Goal: Communication & Community: Answer question/provide support

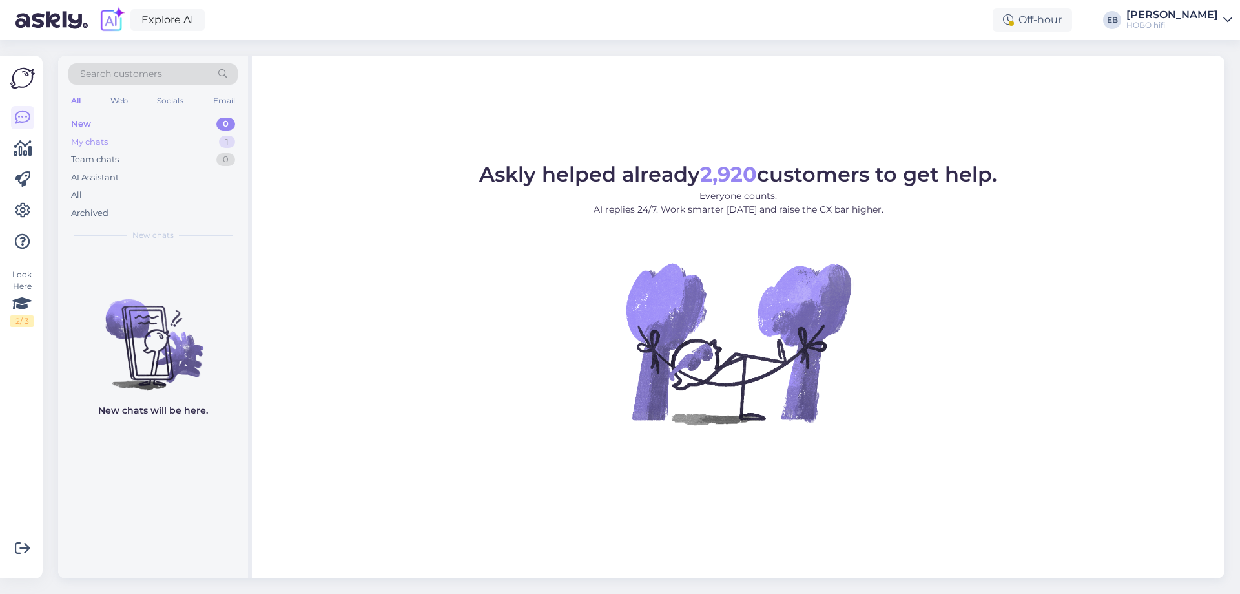
click at [186, 142] on div "My chats 1" at bounding box center [152, 142] width 169 height 18
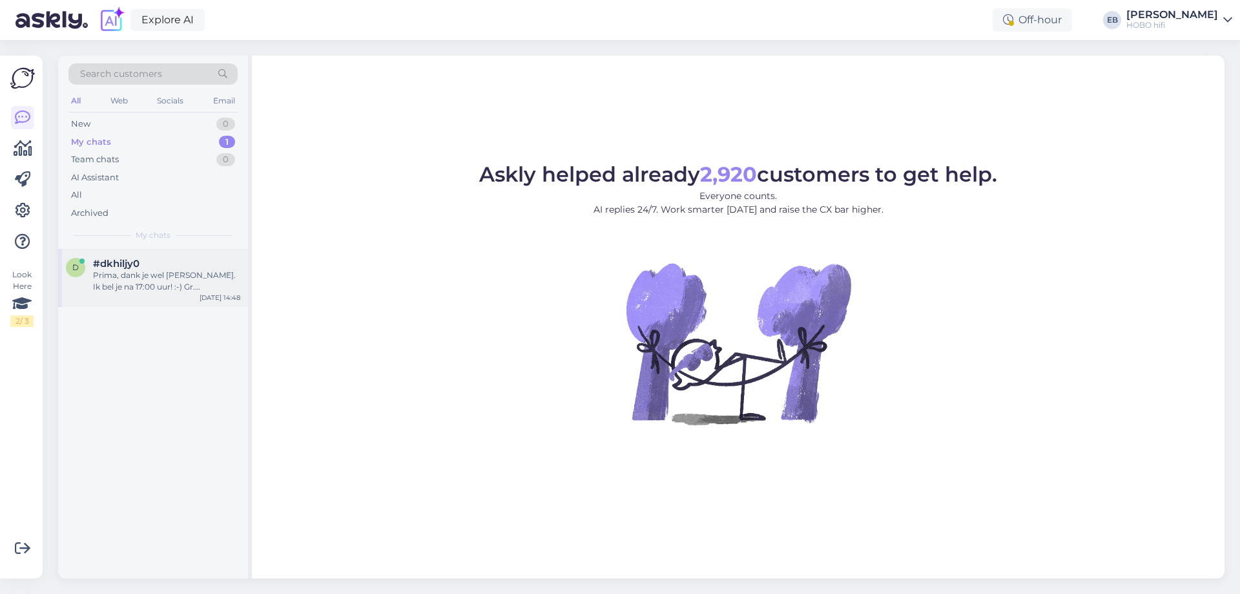
click at [192, 273] on div "Prima, dank je wel [PERSON_NAME]. Ik bel je na 17:00 uur! :-) Gr. [PERSON_NAME]" at bounding box center [166, 280] width 147 height 23
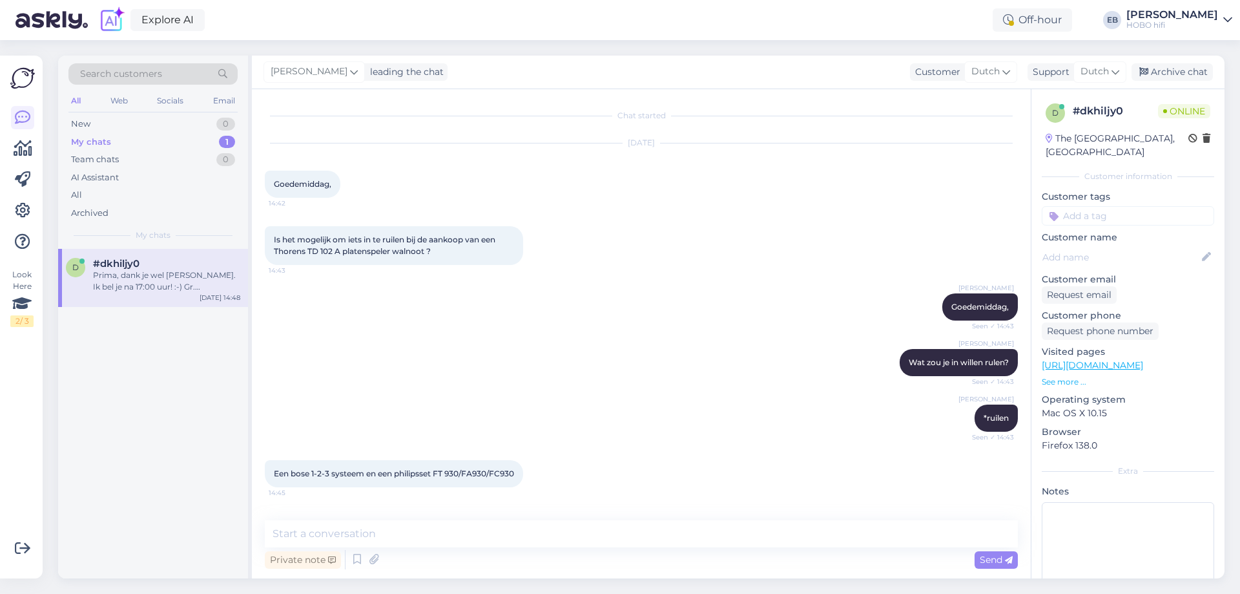
scroll to position [384, 0]
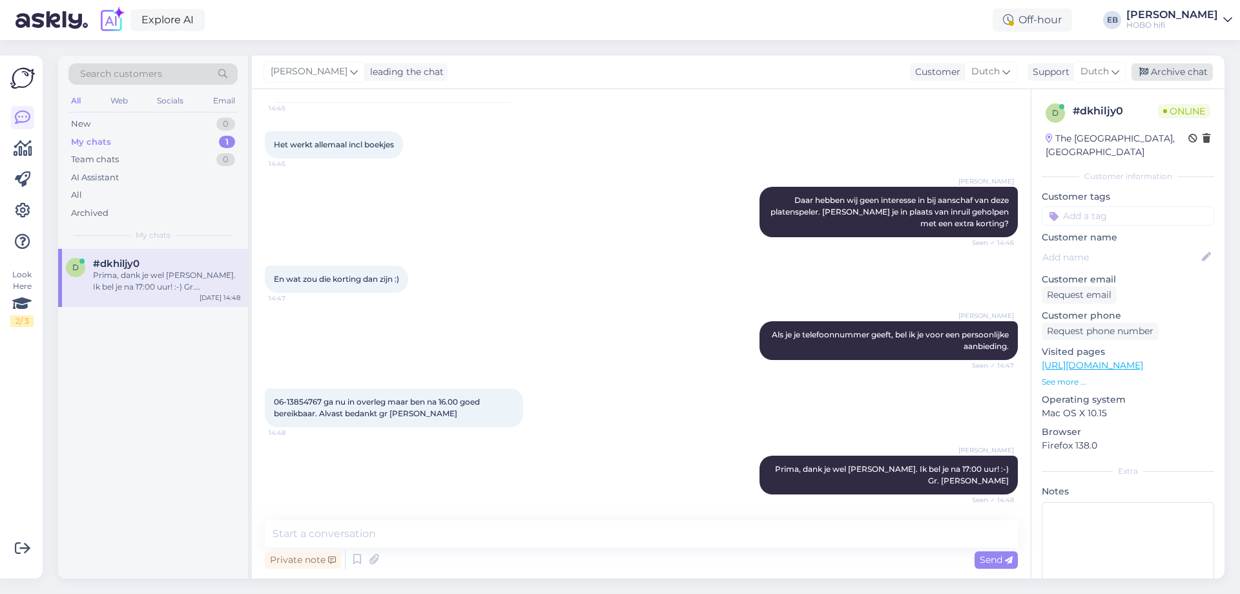
click at [1157, 75] on div "Archive chat" at bounding box center [1171, 71] width 81 height 17
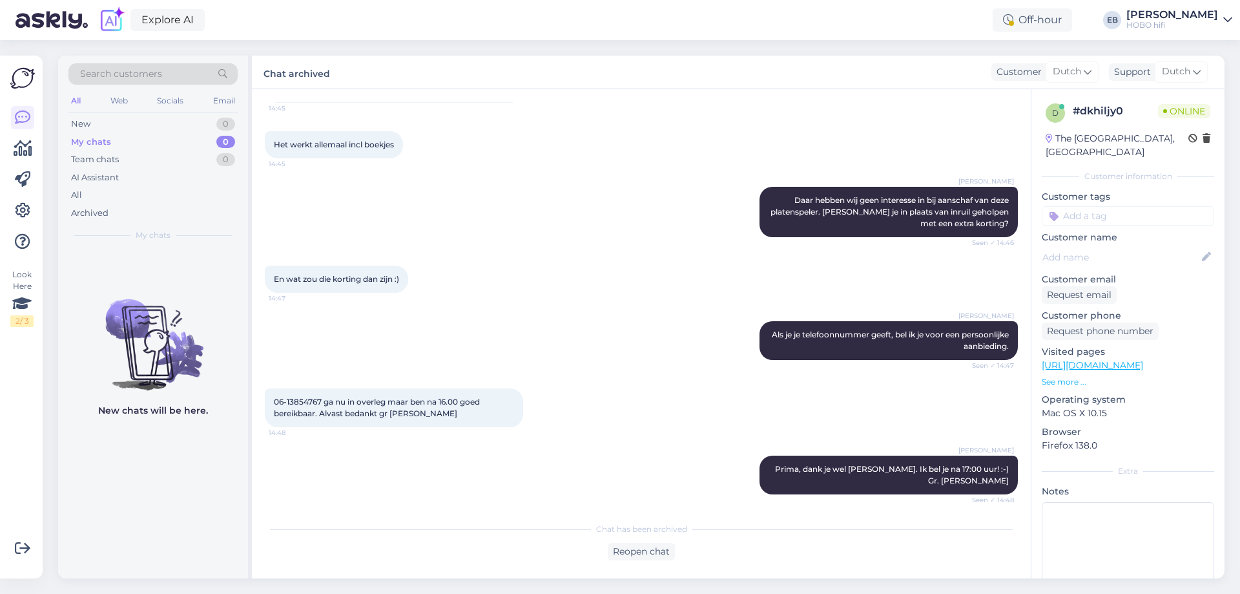
scroll to position [518, 0]
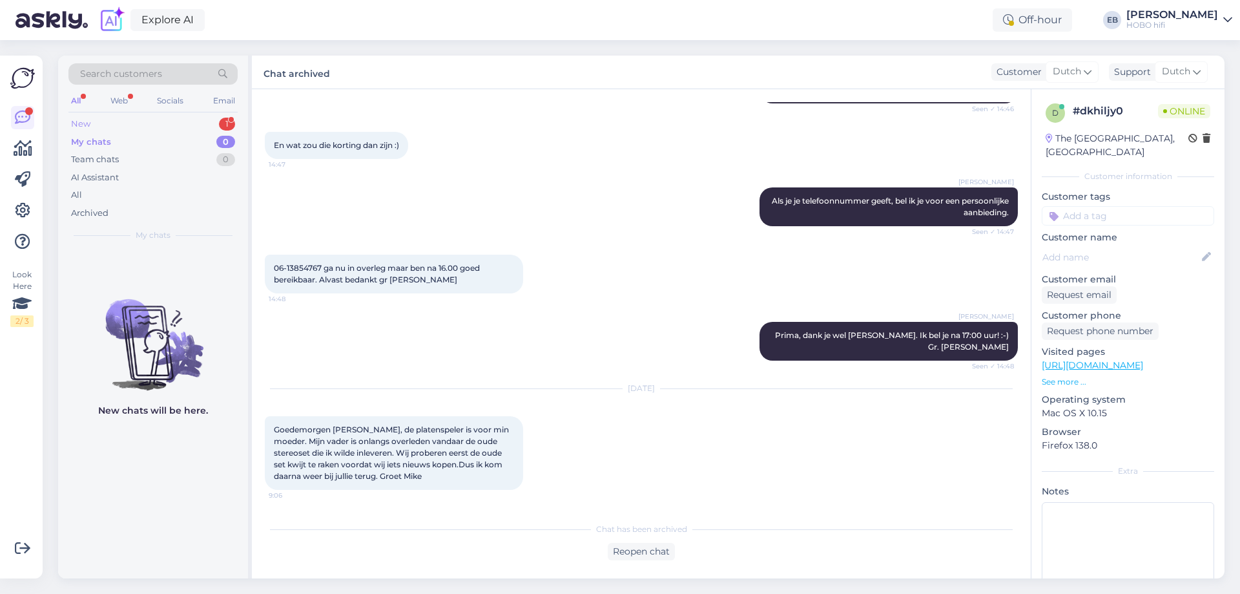
click at [200, 119] on div "New 1" at bounding box center [152, 124] width 169 height 18
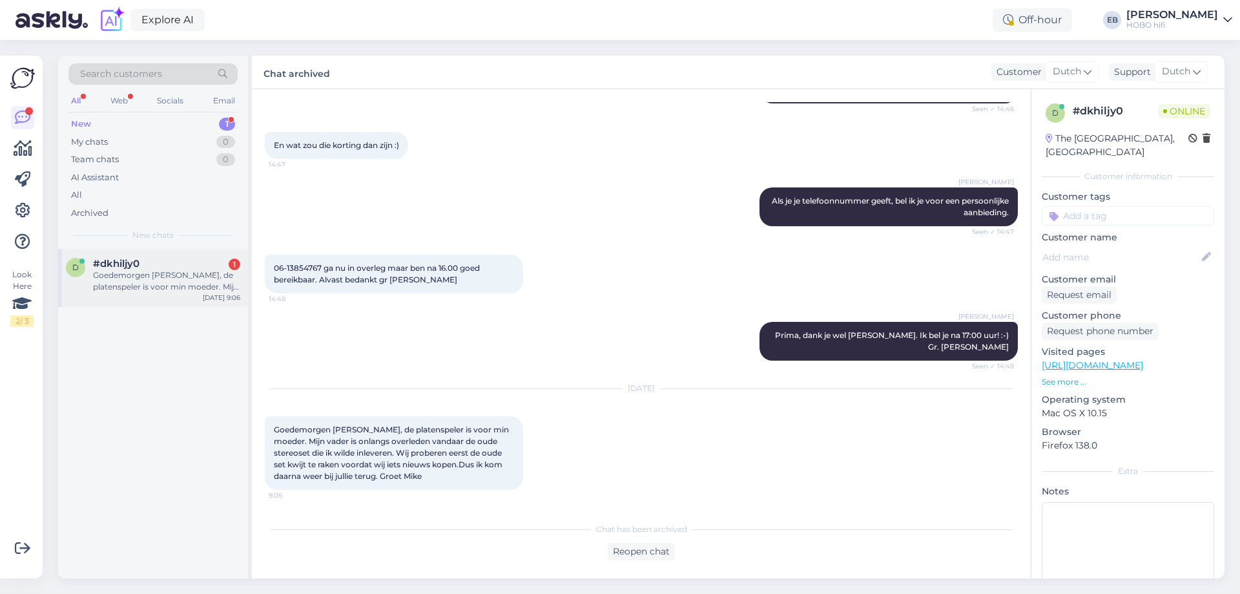
click at [185, 270] on div "Goedemorgen [PERSON_NAME], de platenspeler is voor min moeder. Mijn vader is on…" at bounding box center [166, 280] width 147 height 23
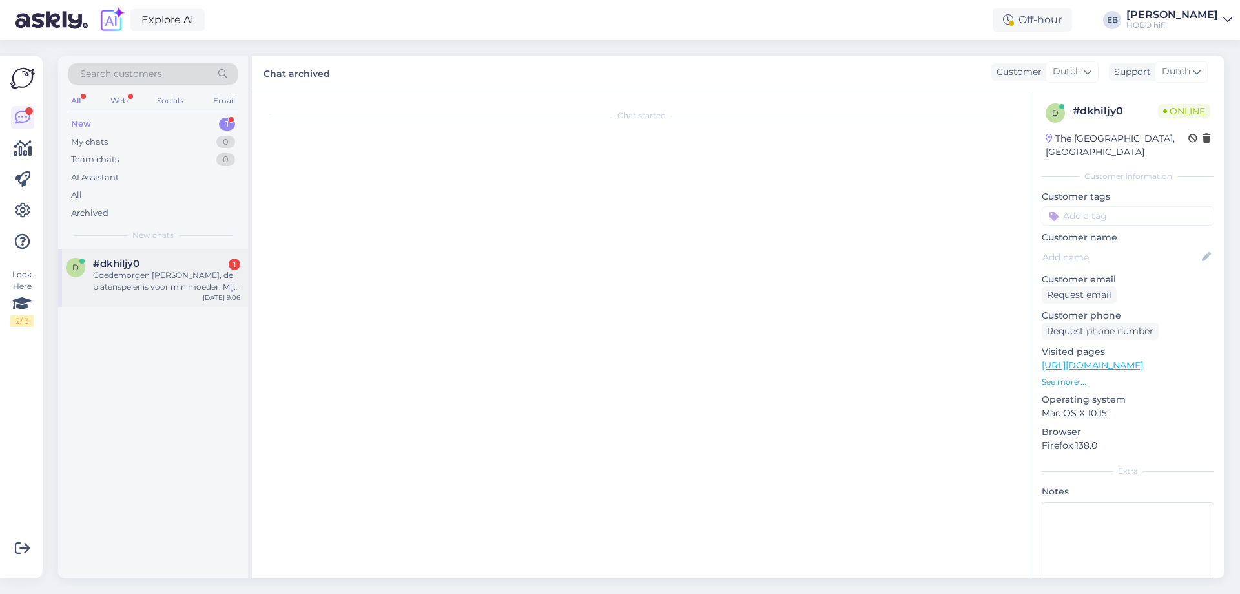
scroll to position [562, 0]
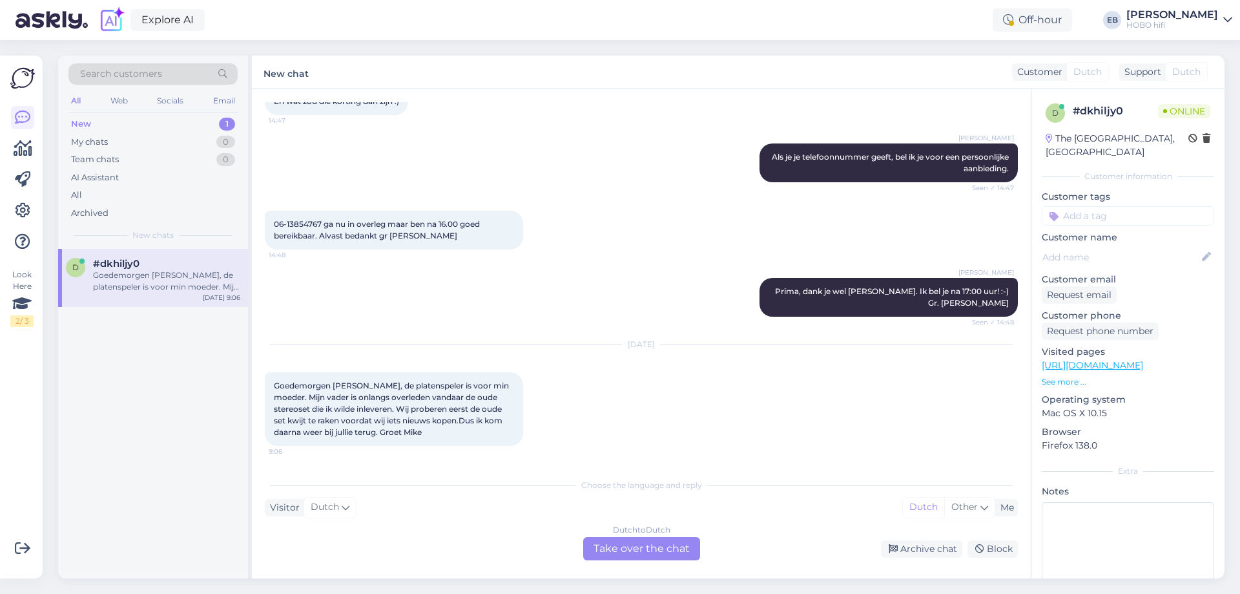
click at [625, 553] on div "Dutch to Dutch Take over the chat" at bounding box center [641, 548] width 117 height 23
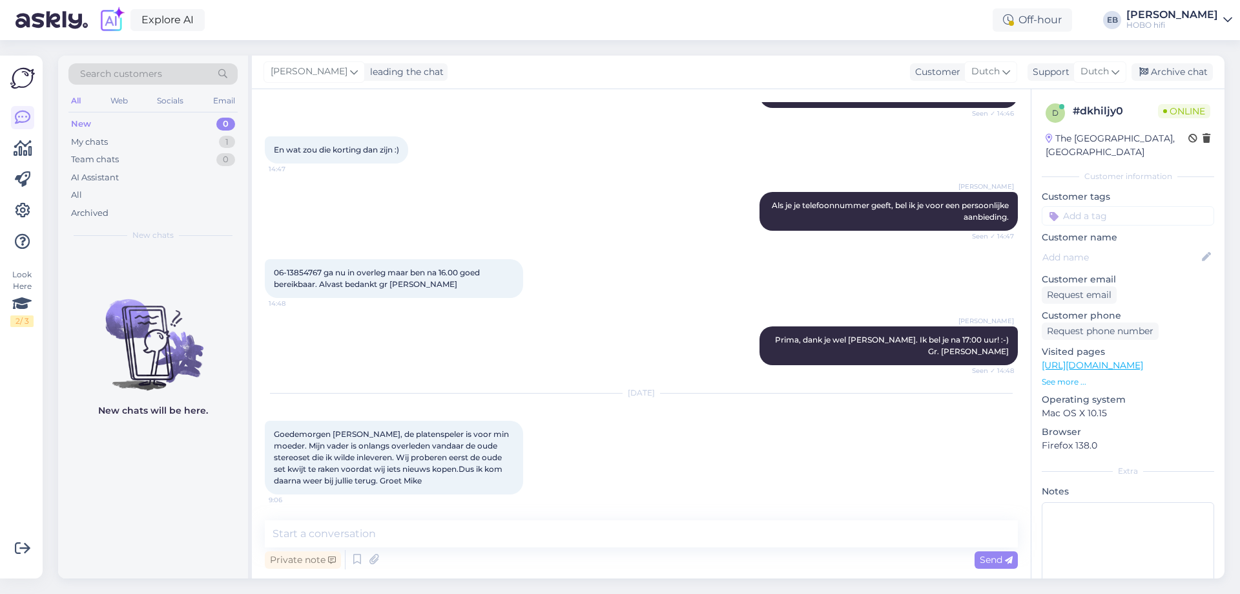
click at [548, 548] on div "Private note Send" at bounding box center [641, 559] width 753 height 25
click at [542, 536] on textarea at bounding box center [641, 533] width 753 height 27
type textarea "Goedemorgen [PERSON_NAME],"
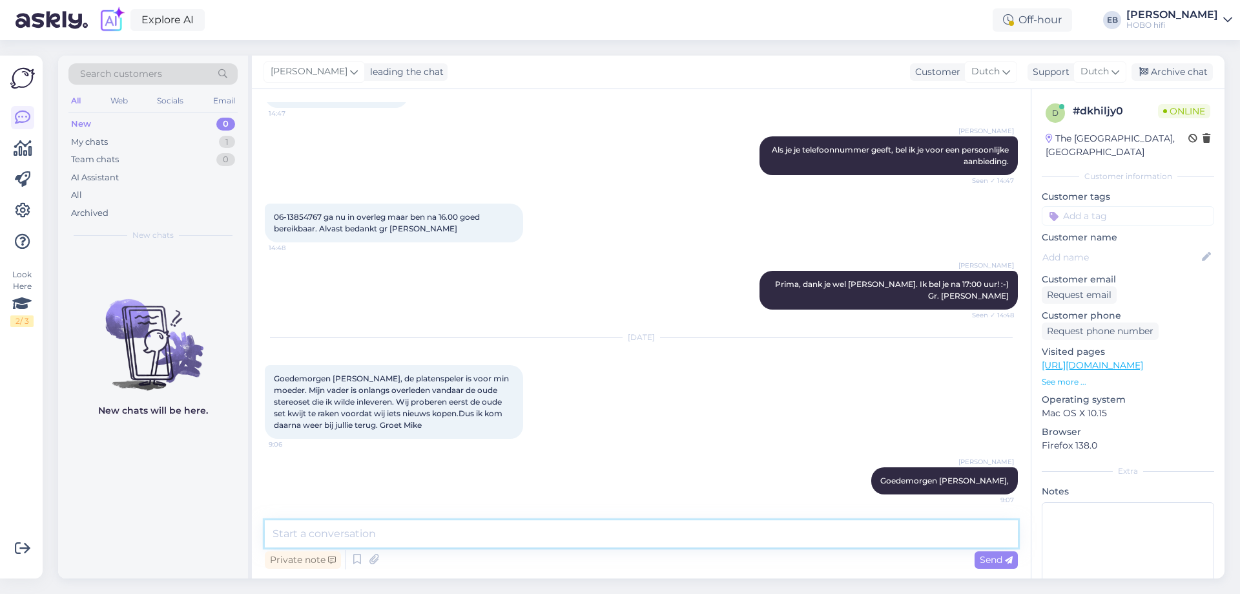
click at [542, 536] on textarea at bounding box center [641, 533] width 753 height 27
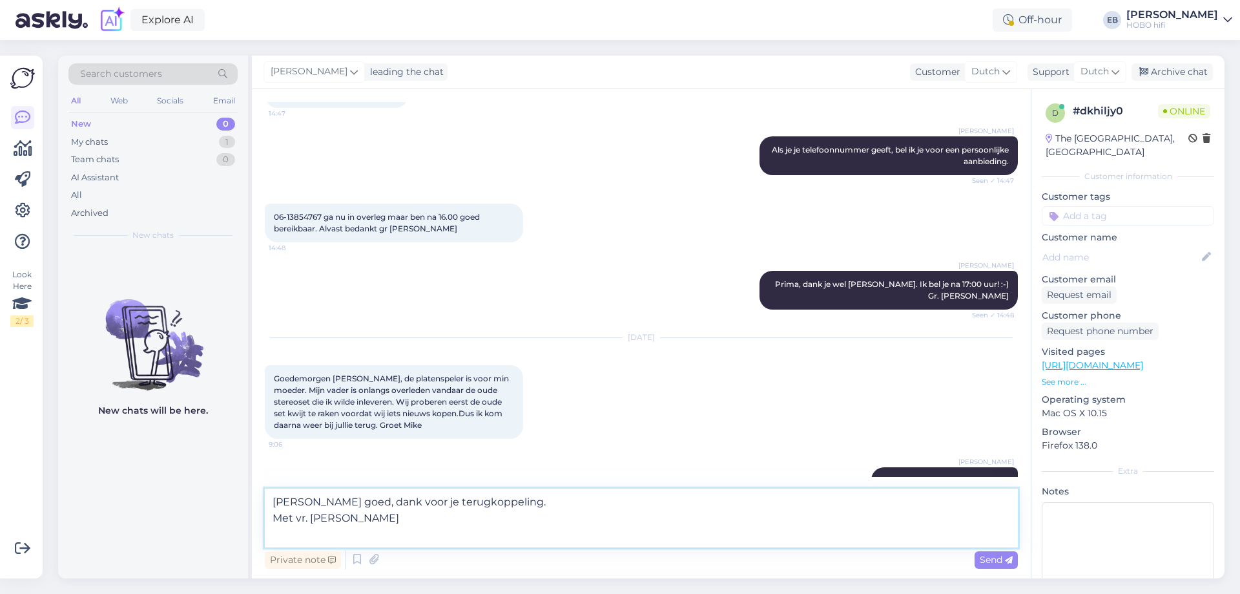
type textarea "[PERSON_NAME] goed, dank voor je terugkoppeling. Met vr. [PERSON_NAME]"
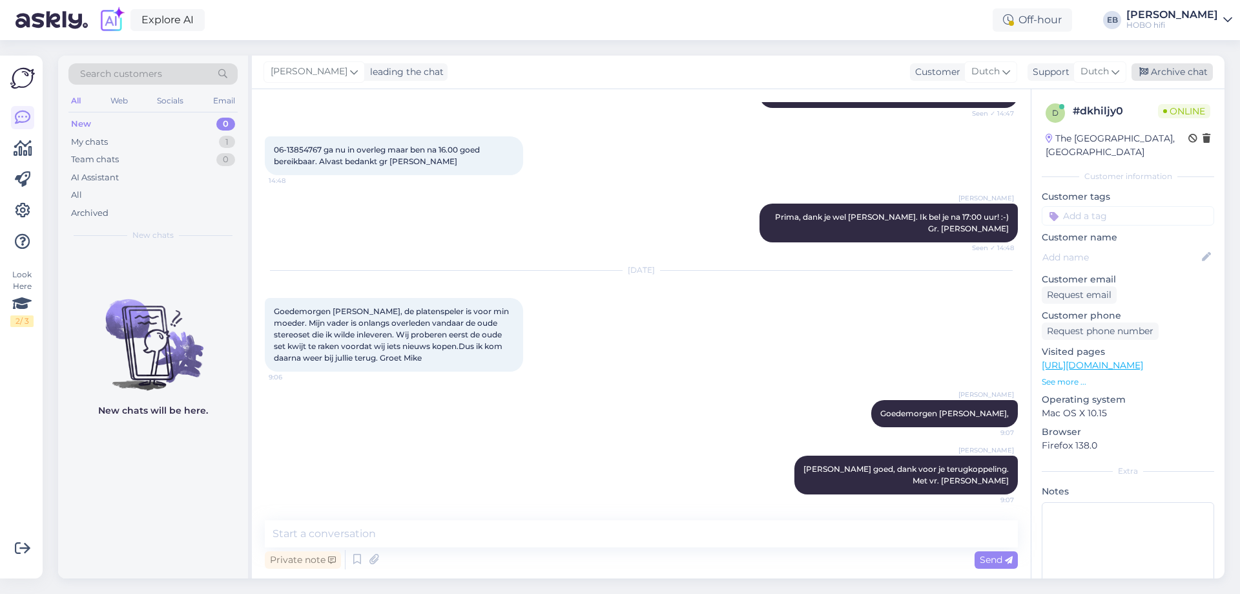
click at [1149, 67] on div "Archive chat" at bounding box center [1171, 71] width 81 height 17
